Goal: Task Accomplishment & Management: Manage account settings

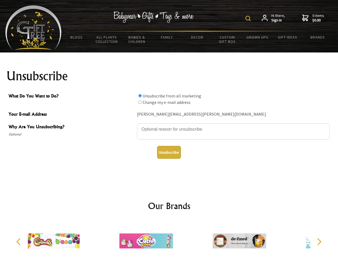
click at [249, 18] on img at bounding box center [247, 18] width 5 height 5
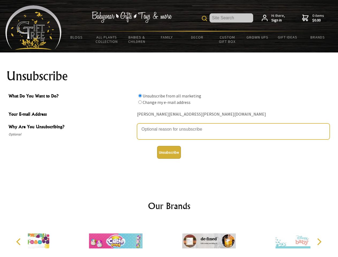
click at [169, 125] on textarea "Why Are You Unsubscribing?" at bounding box center [233, 131] width 192 height 16
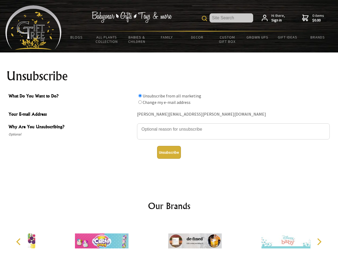
click at [140, 95] on input "What Do You Want to Do?" at bounding box center [139, 95] width 3 height 3
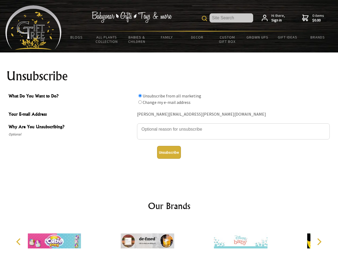
click at [140, 102] on input "What Do You Want to Do?" at bounding box center [139, 101] width 3 height 3
radio input "true"
click at [169, 152] on button "Unsubscribe" at bounding box center [169, 152] width 24 height 13
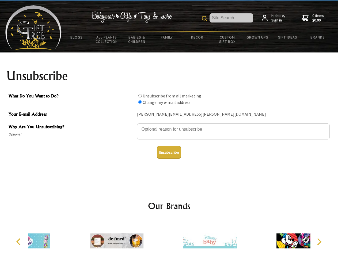
click at [19, 241] on icon "Previous" at bounding box center [19, 241] width 7 height 7
click at [319, 241] on icon "Next" at bounding box center [318, 241] width 7 height 7
